Goal: Information Seeking & Learning: Learn about a topic

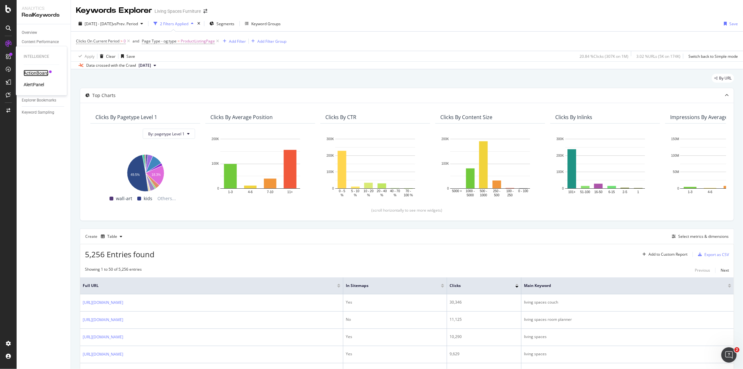
click at [37, 72] on div "ActionBoard" at bounding box center [36, 73] width 25 height 6
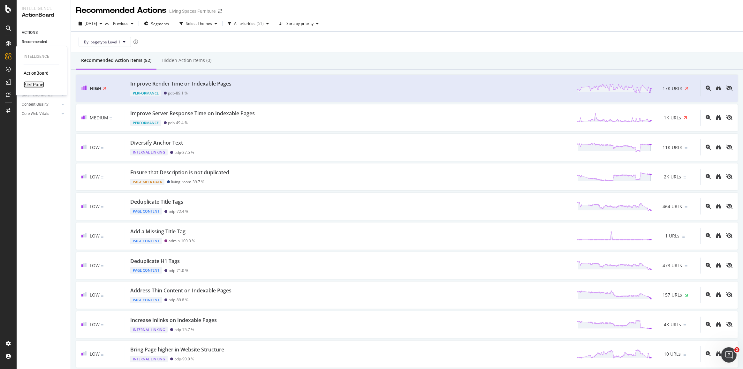
click at [26, 86] on div "AlertPanel" at bounding box center [34, 84] width 20 height 6
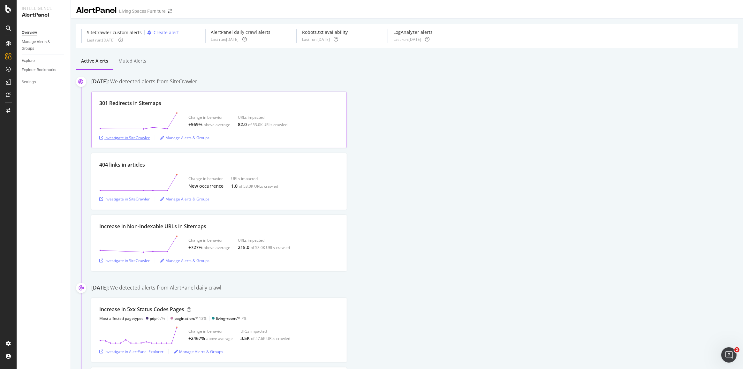
click at [134, 136] on div "Investigate in SiteCrawler" at bounding box center [124, 137] width 50 height 5
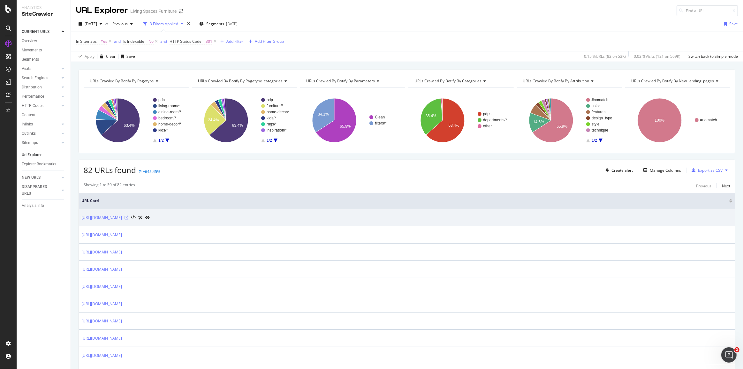
click at [128, 217] on icon at bounding box center [127, 218] width 4 height 4
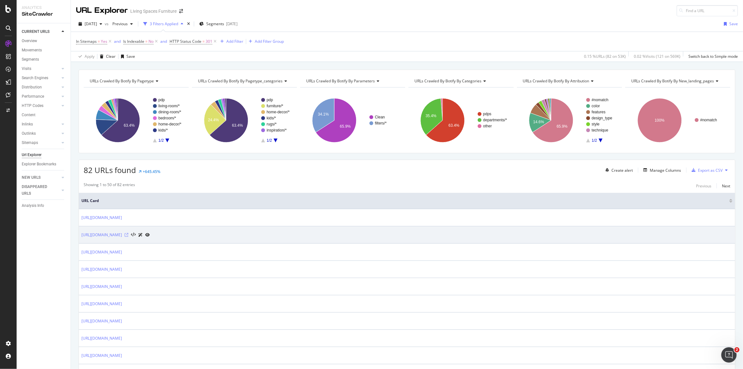
click at [128, 235] on icon at bounding box center [127, 235] width 4 height 4
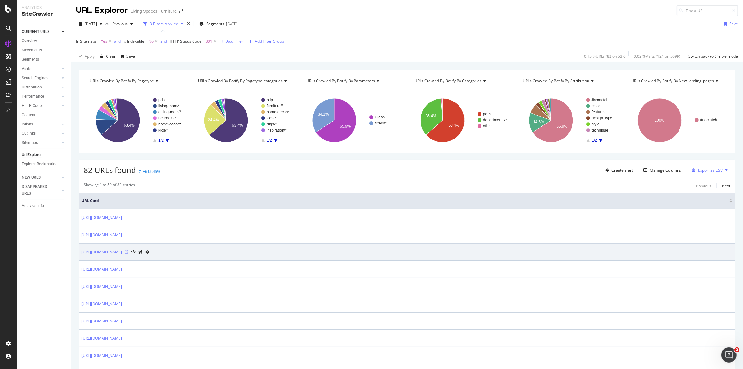
click at [128, 251] on icon at bounding box center [127, 252] width 4 height 4
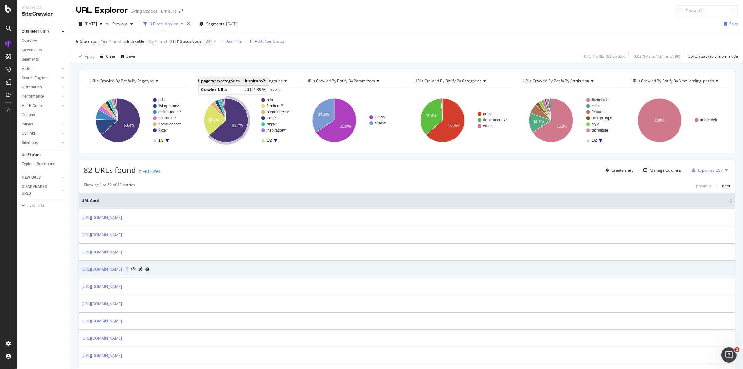
click at [128, 268] on icon at bounding box center [127, 270] width 4 height 4
